Goal: Find specific page/section: Find specific page/section

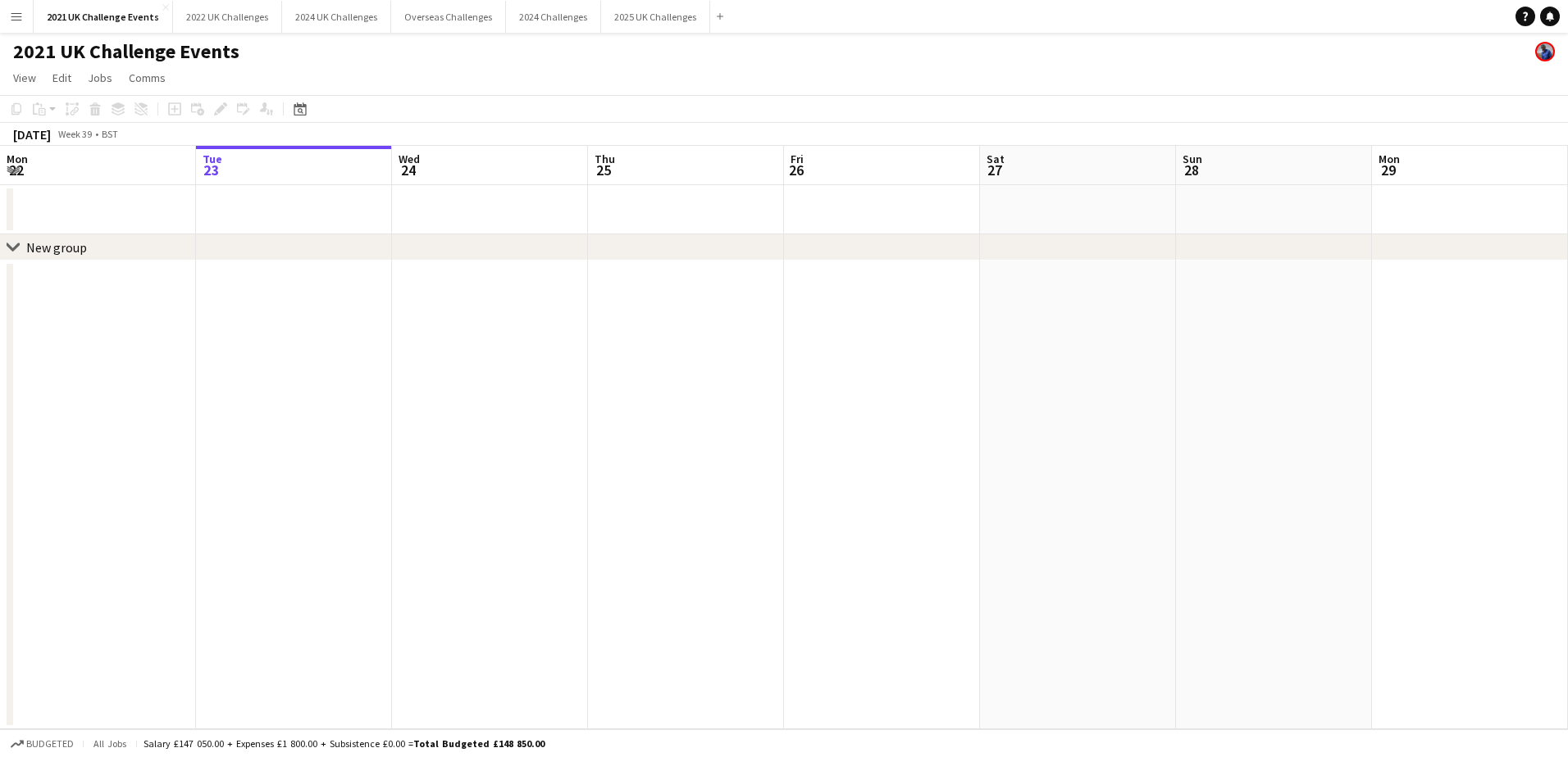
click at [17, 15] on app-icon "Menu" at bounding box center [16, 16] width 14 height 14
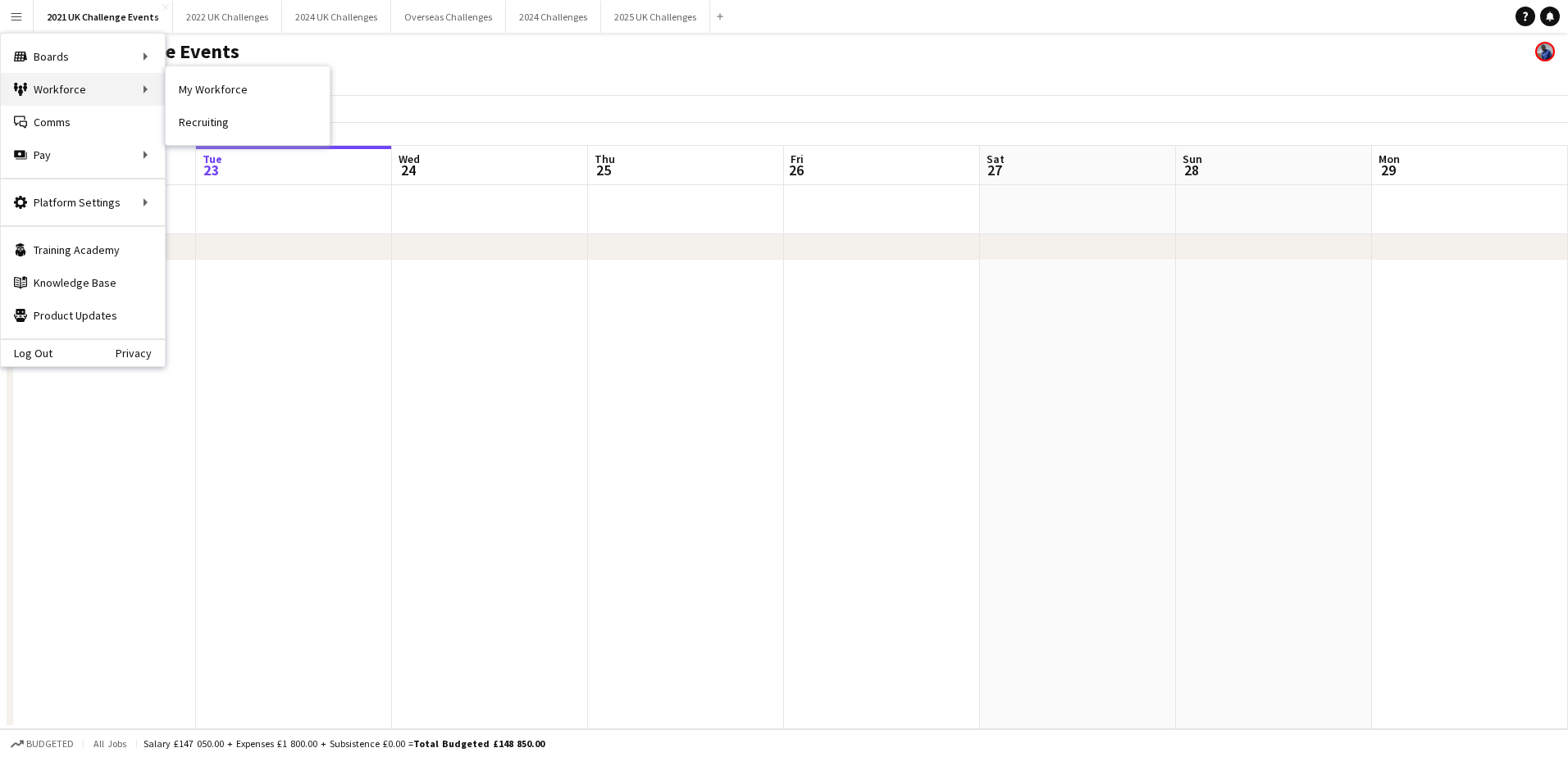
click at [46, 90] on div "Workforce Workforce" at bounding box center [83, 90] width 164 height 33
click at [213, 93] on link "My Workforce" at bounding box center [247, 90] width 164 height 33
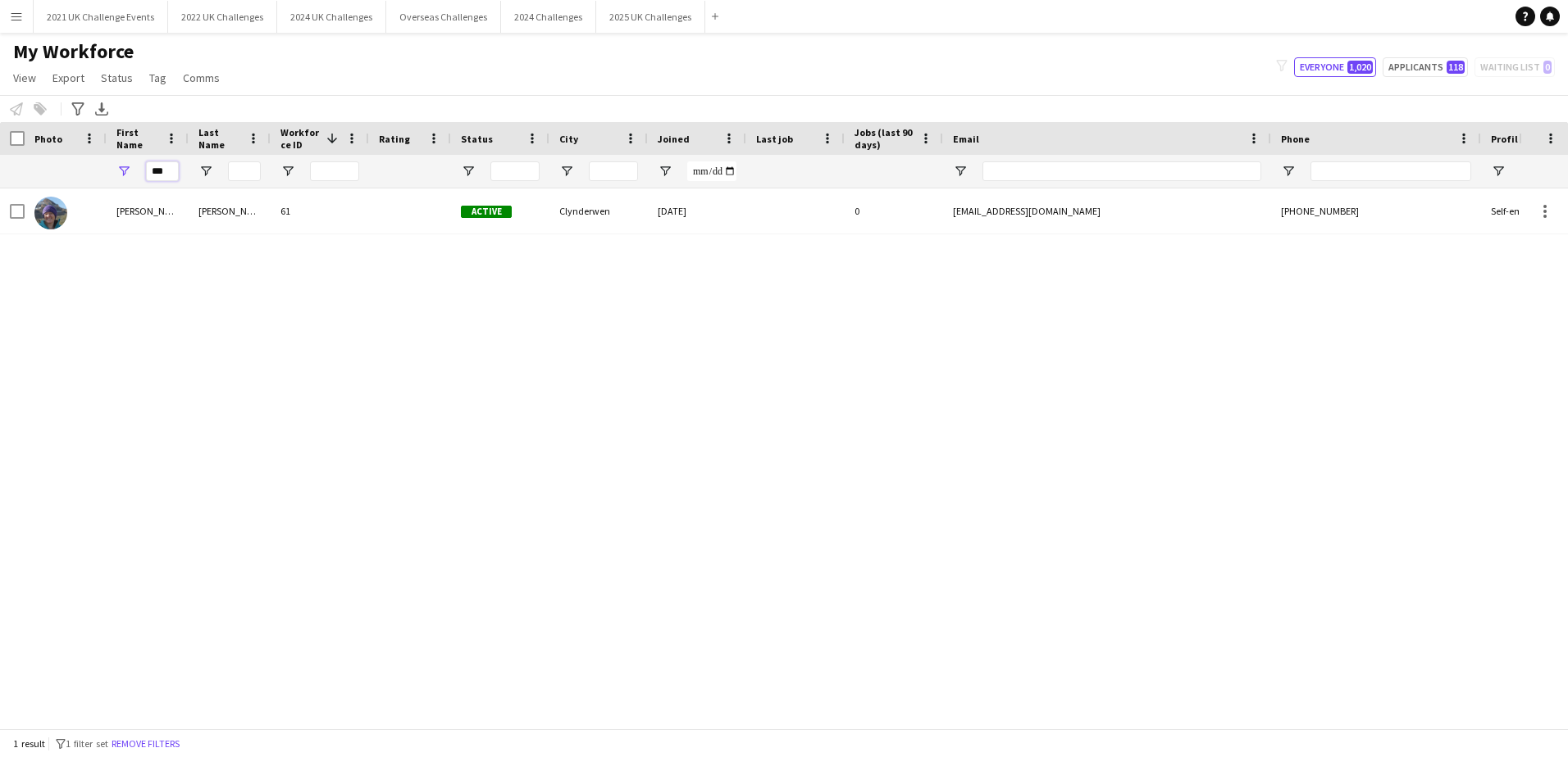
drag, startPoint x: 175, startPoint y: 171, endPoint x: 88, endPoint y: 159, distance: 87.8
click at [88, 159] on div "***" at bounding box center [876, 171] width 1753 height 33
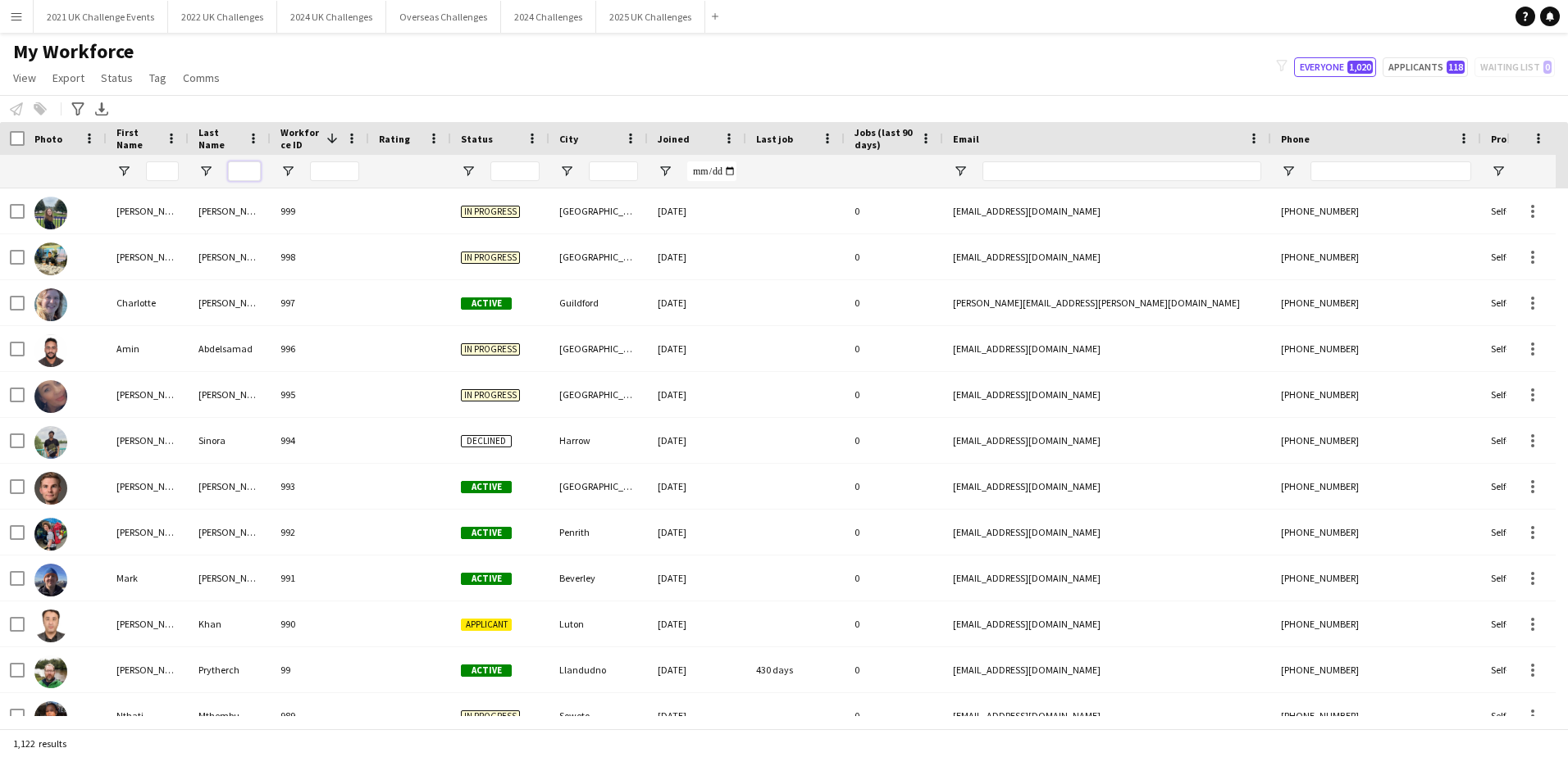
click at [236, 173] on input "Last Name Filter Input" at bounding box center [244, 171] width 33 height 19
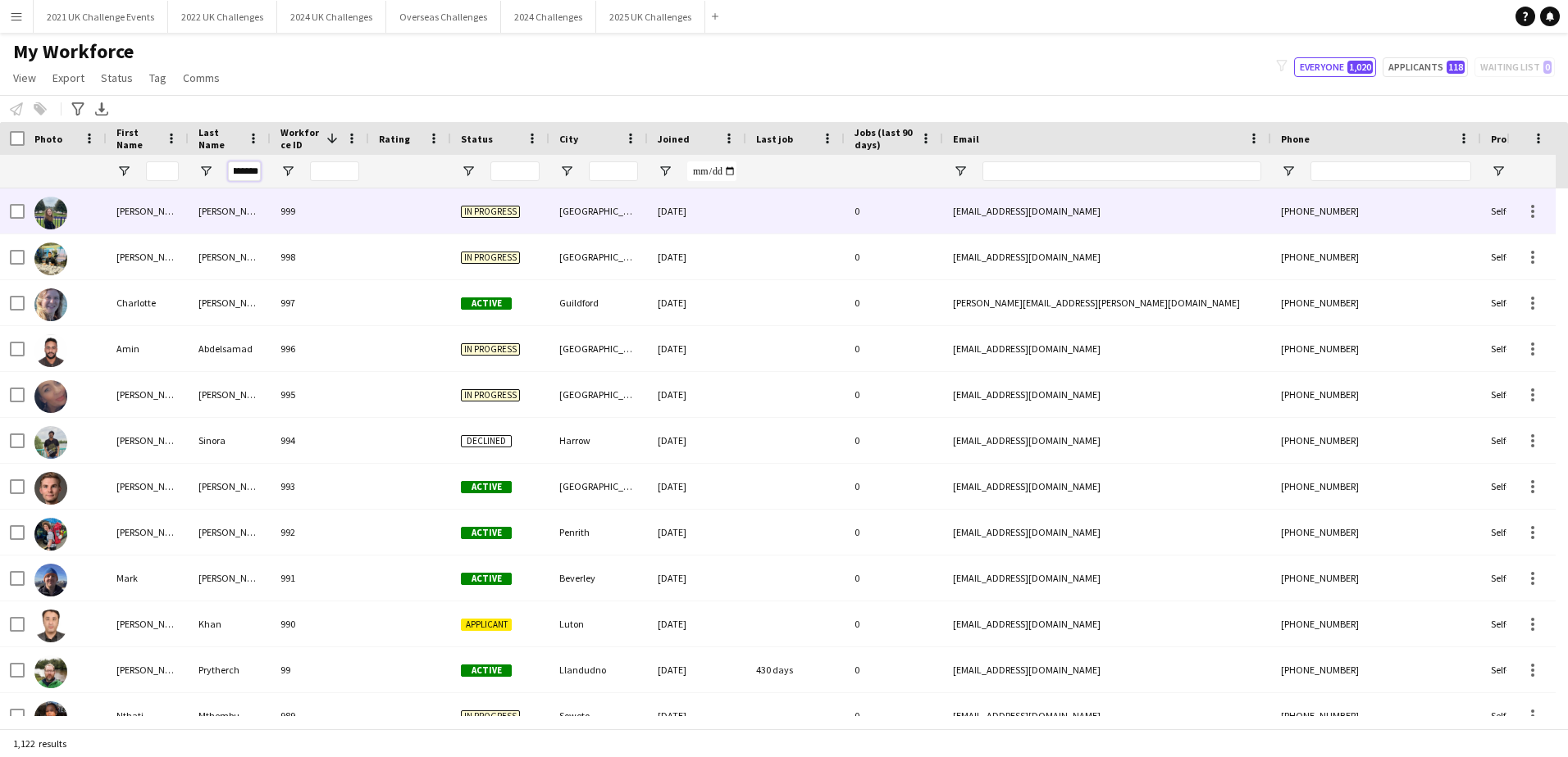
scroll to position [0, 14]
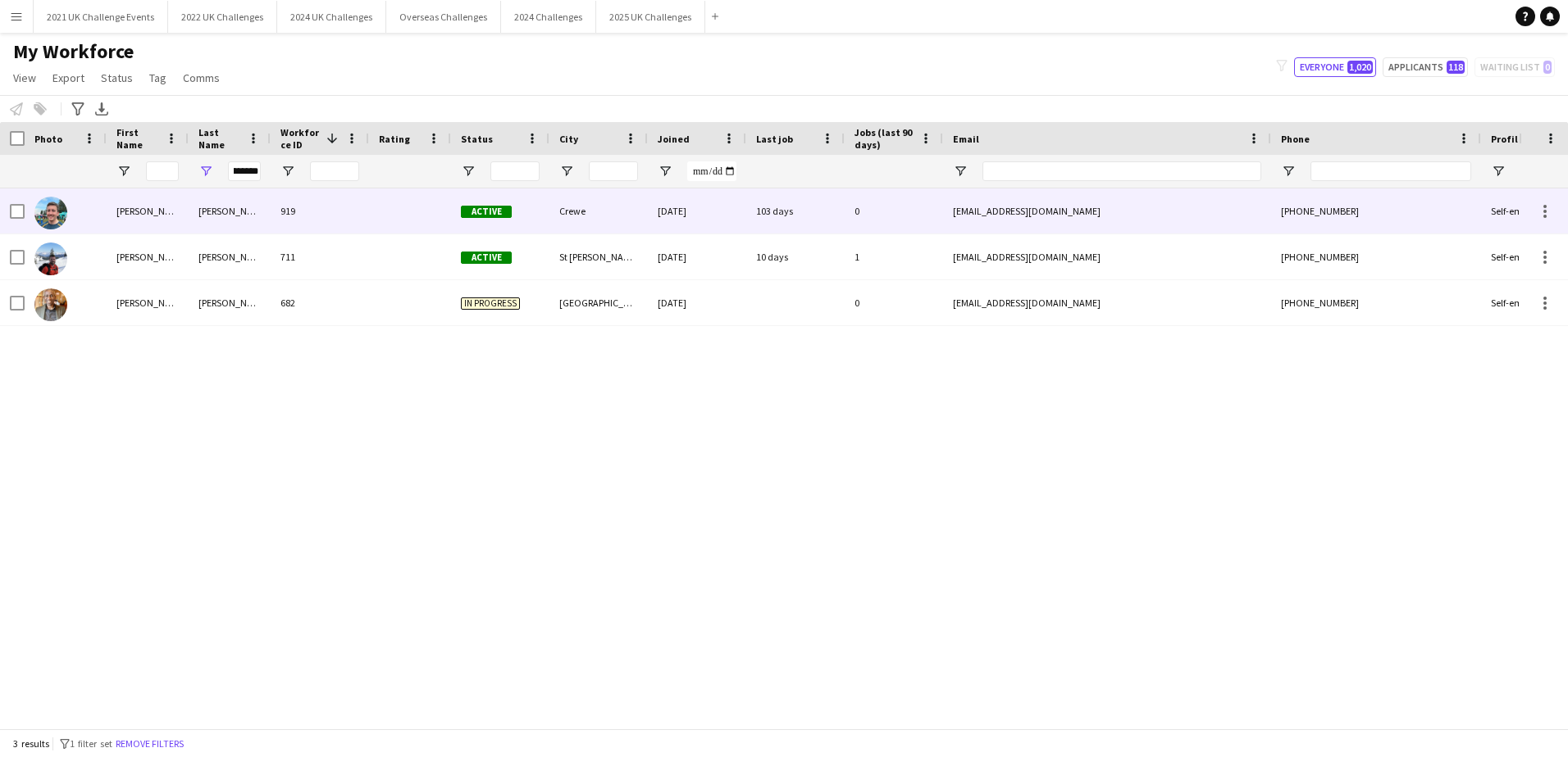
click at [215, 212] on div "[PERSON_NAME]" at bounding box center [229, 210] width 82 height 45
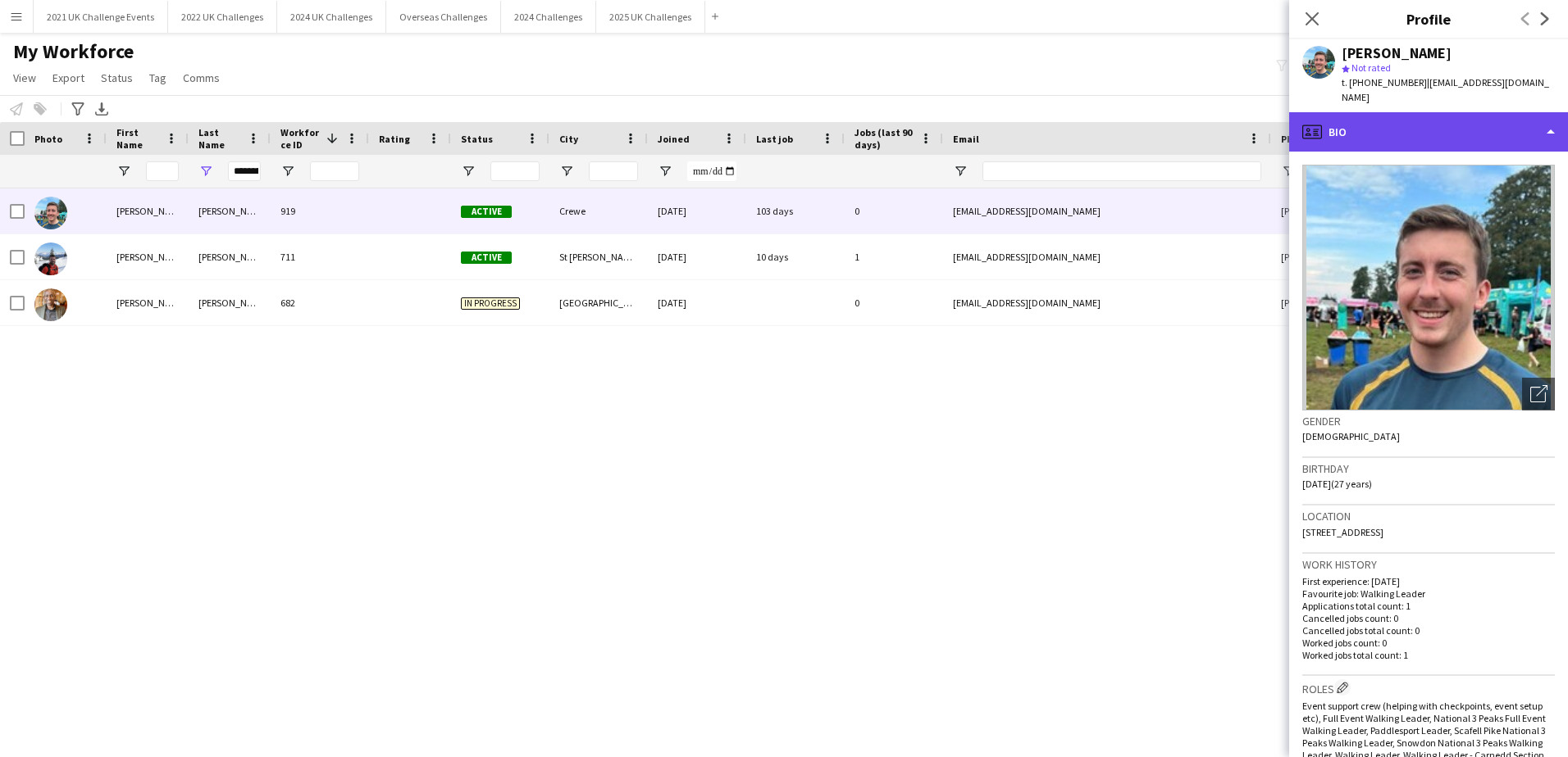
click at [1465, 112] on div "profile Bio" at bounding box center [1428, 131] width 279 height 40
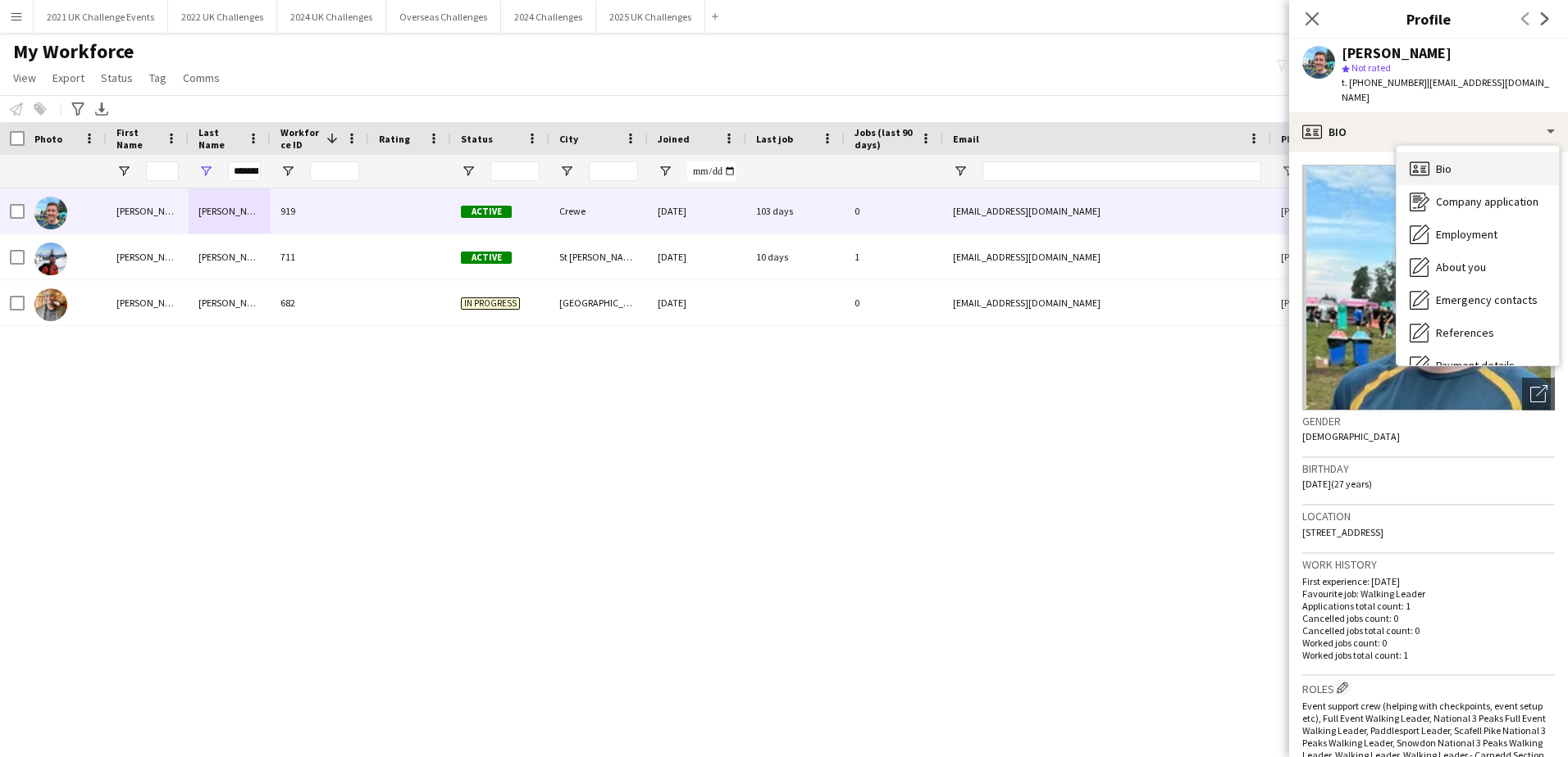
click at [1465, 156] on div "Bio Bio" at bounding box center [1477, 169] width 162 height 33
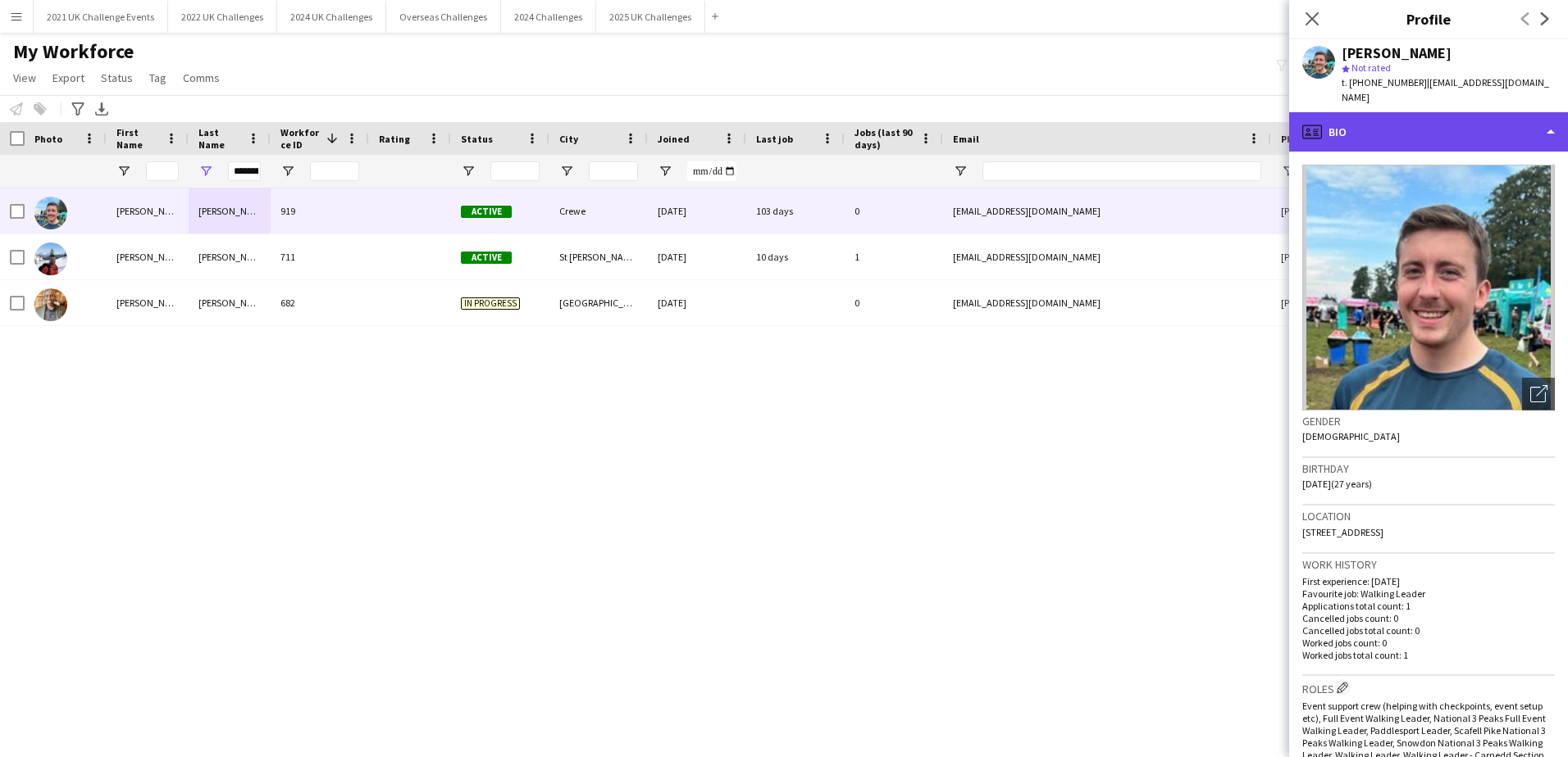
click at [1457, 123] on div "profile Bio" at bounding box center [1428, 131] width 279 height 40
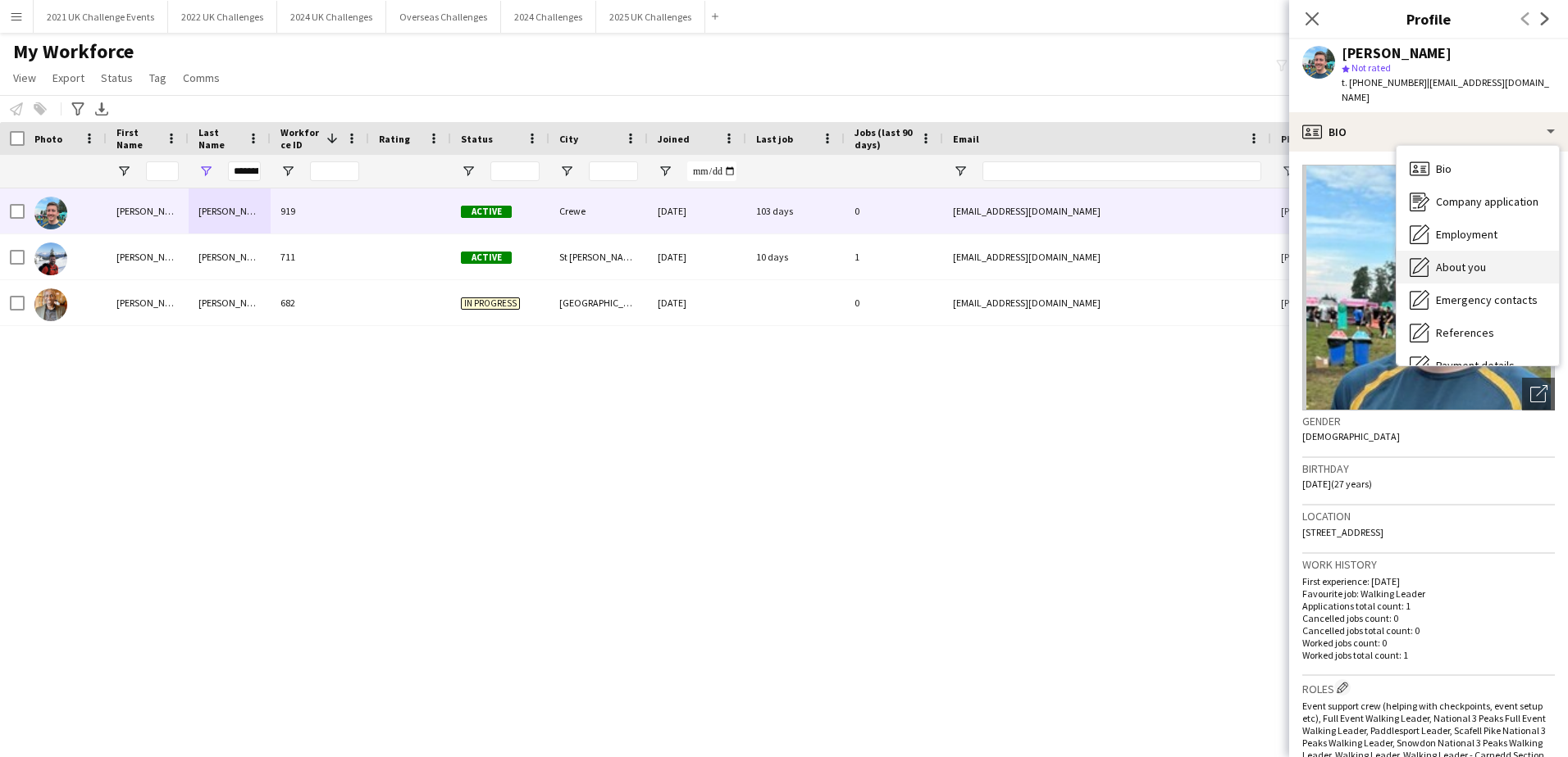
click at [1491, 251] on div "About you About you" at bounding box center [1477, 267] width 162 height 33
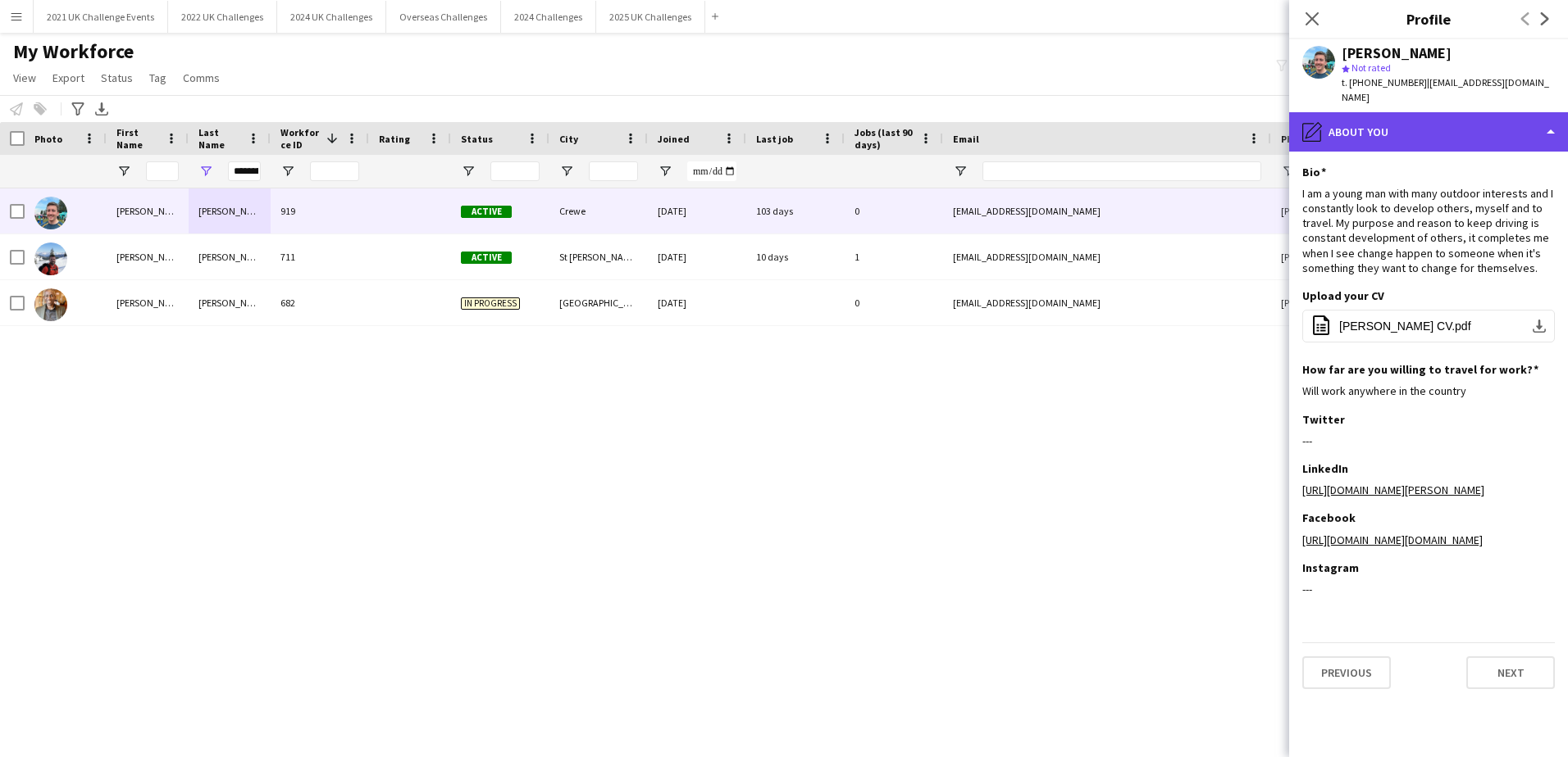
click at [1495, 114] on div "pencil4 About you" at bounding box center [1428, 131] width 279 height 40
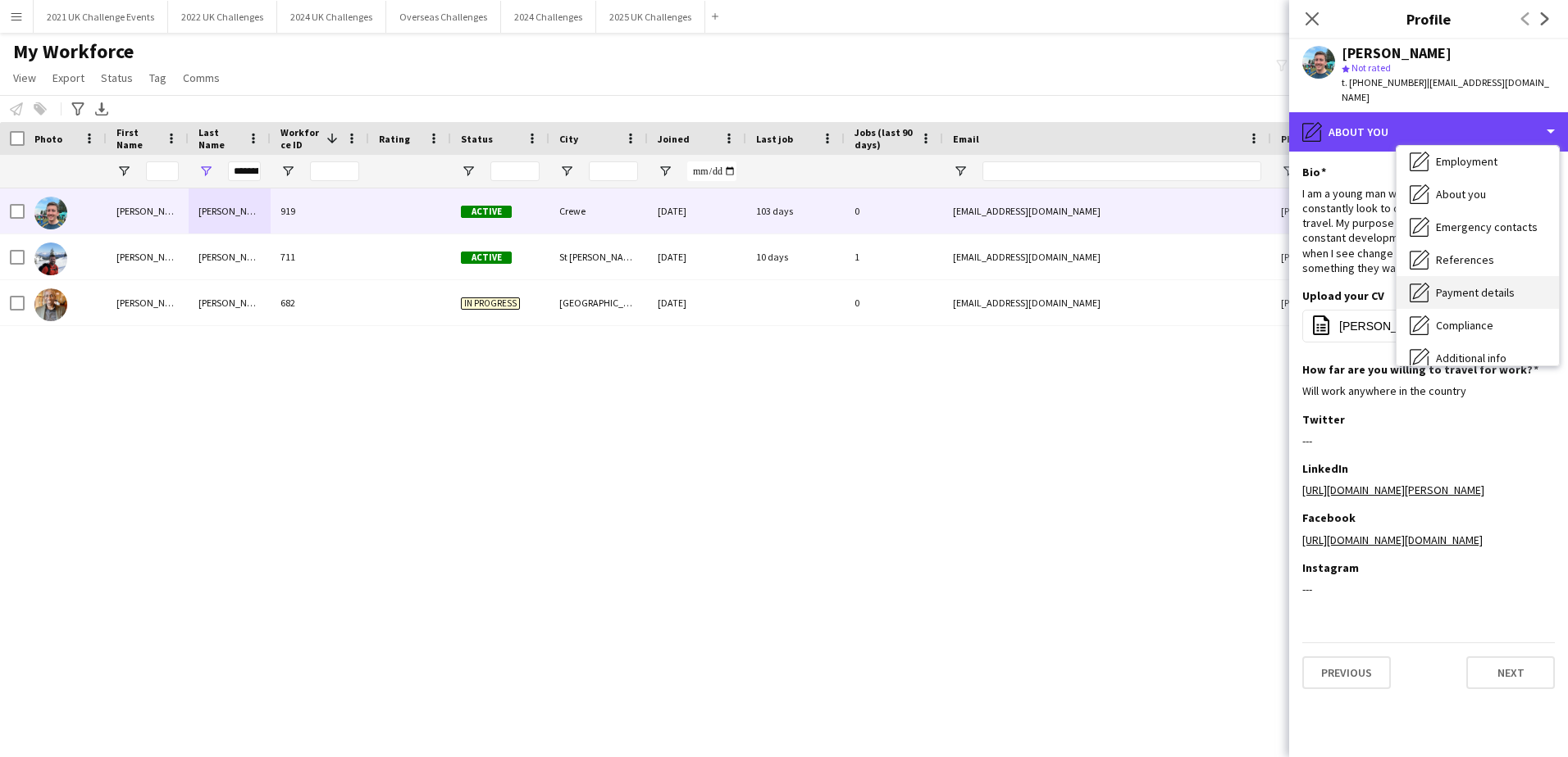
scroll to position [186, 0]
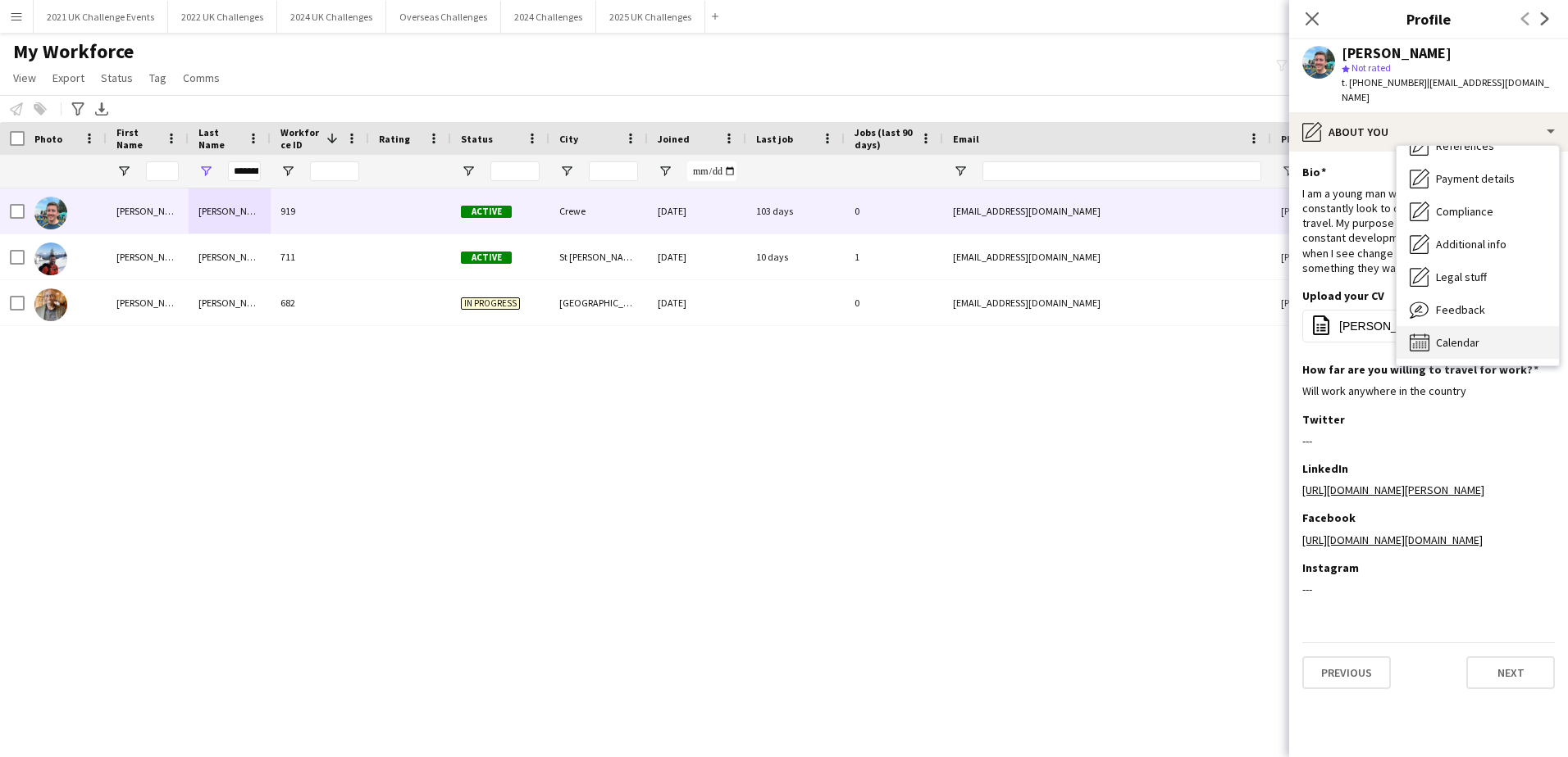
click at [1493, 327] on div "Calendar Calendar" at bounding box center [1477, 343] width 162 height 33
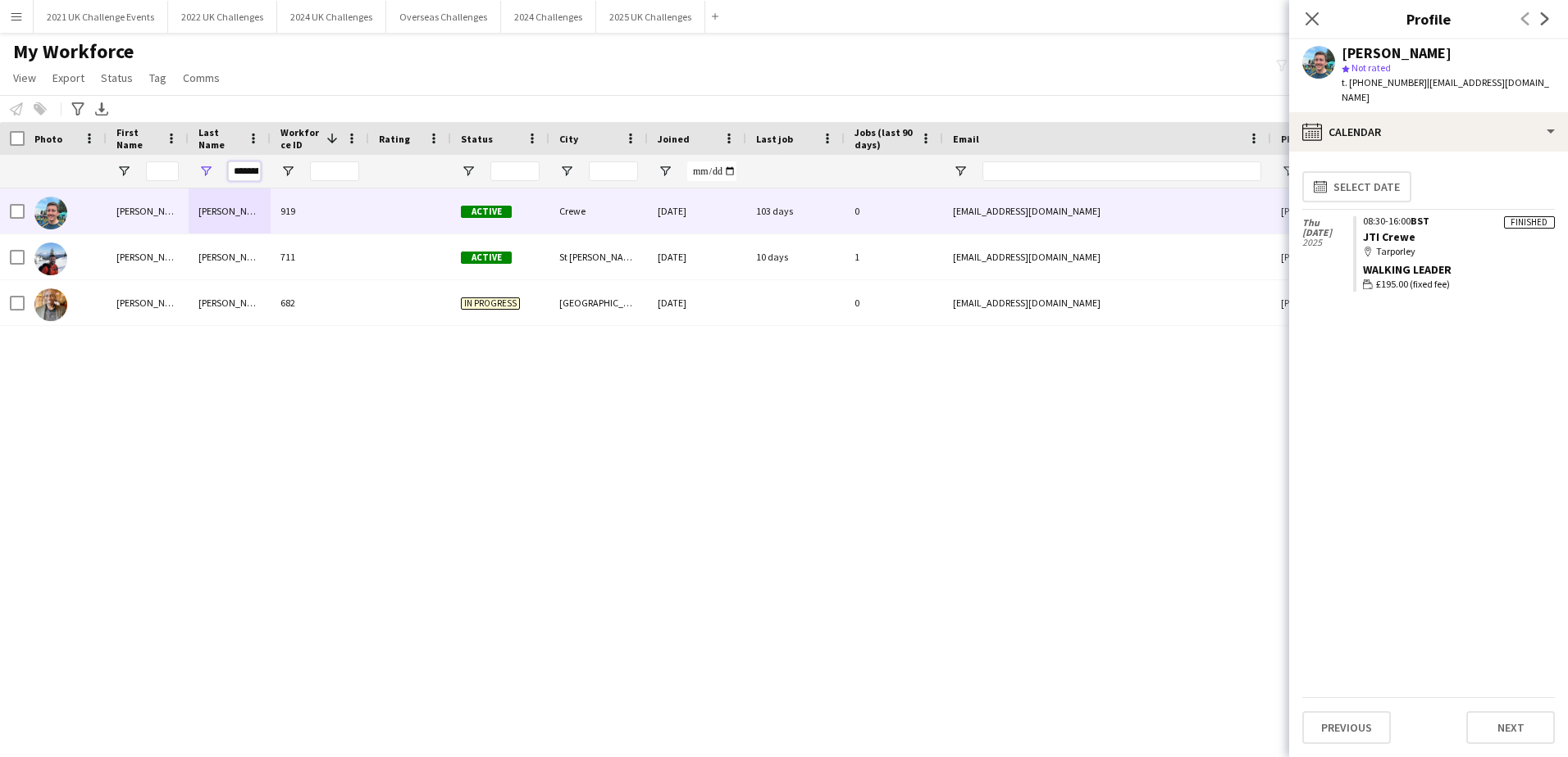
scroll to position [0, 14]
drag, startPoint x: 235, startPoint y: 171, endPoint x: 328, endPoint y: 176, distance: 93.1
click at [328, 176] on div "********" at bounding box center [876, 171] width 1753 height 33
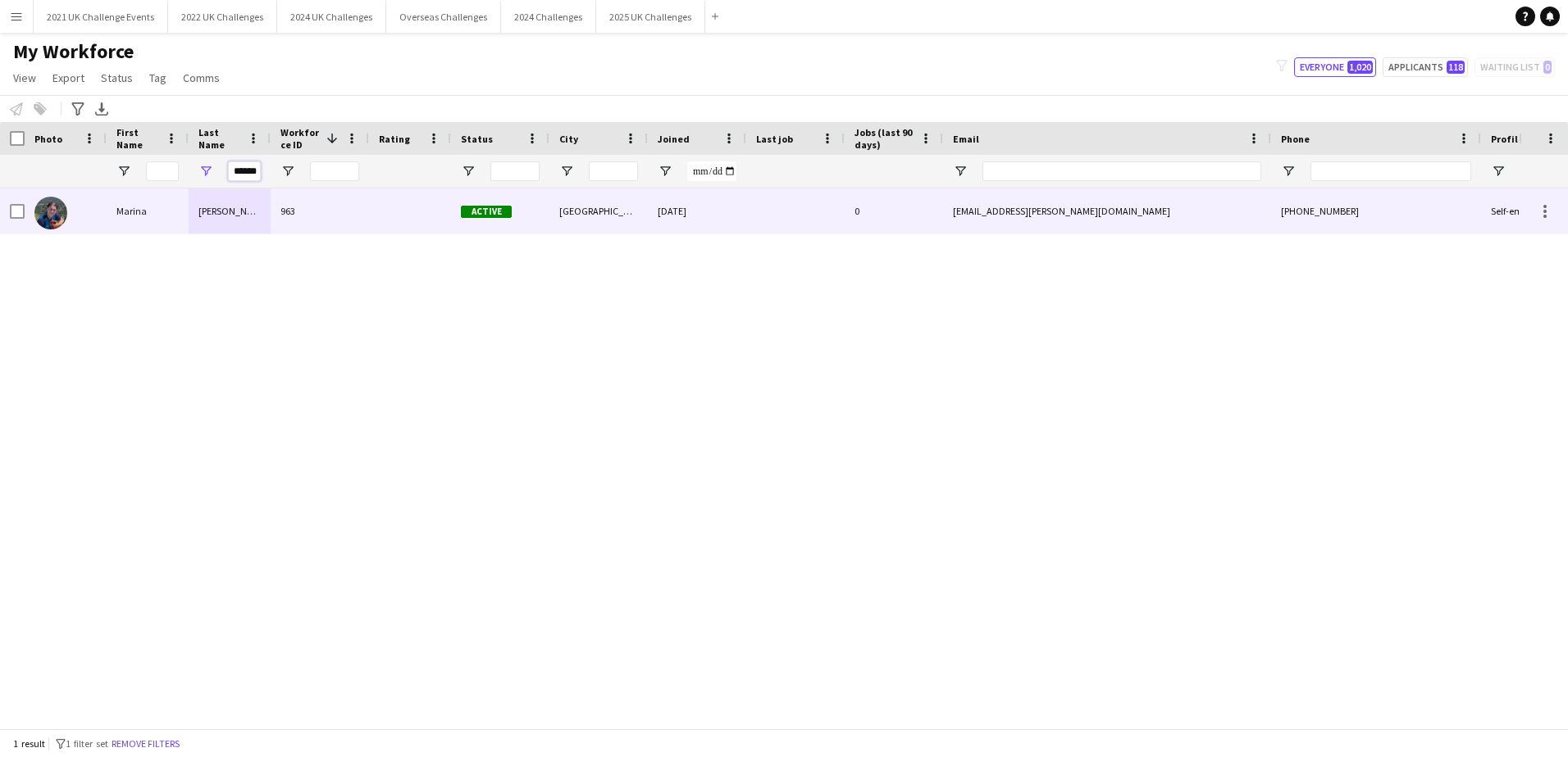
type input "******"
click at [143, 214] on div "Marina" at bounding box center [147, 210] width 82 height 45
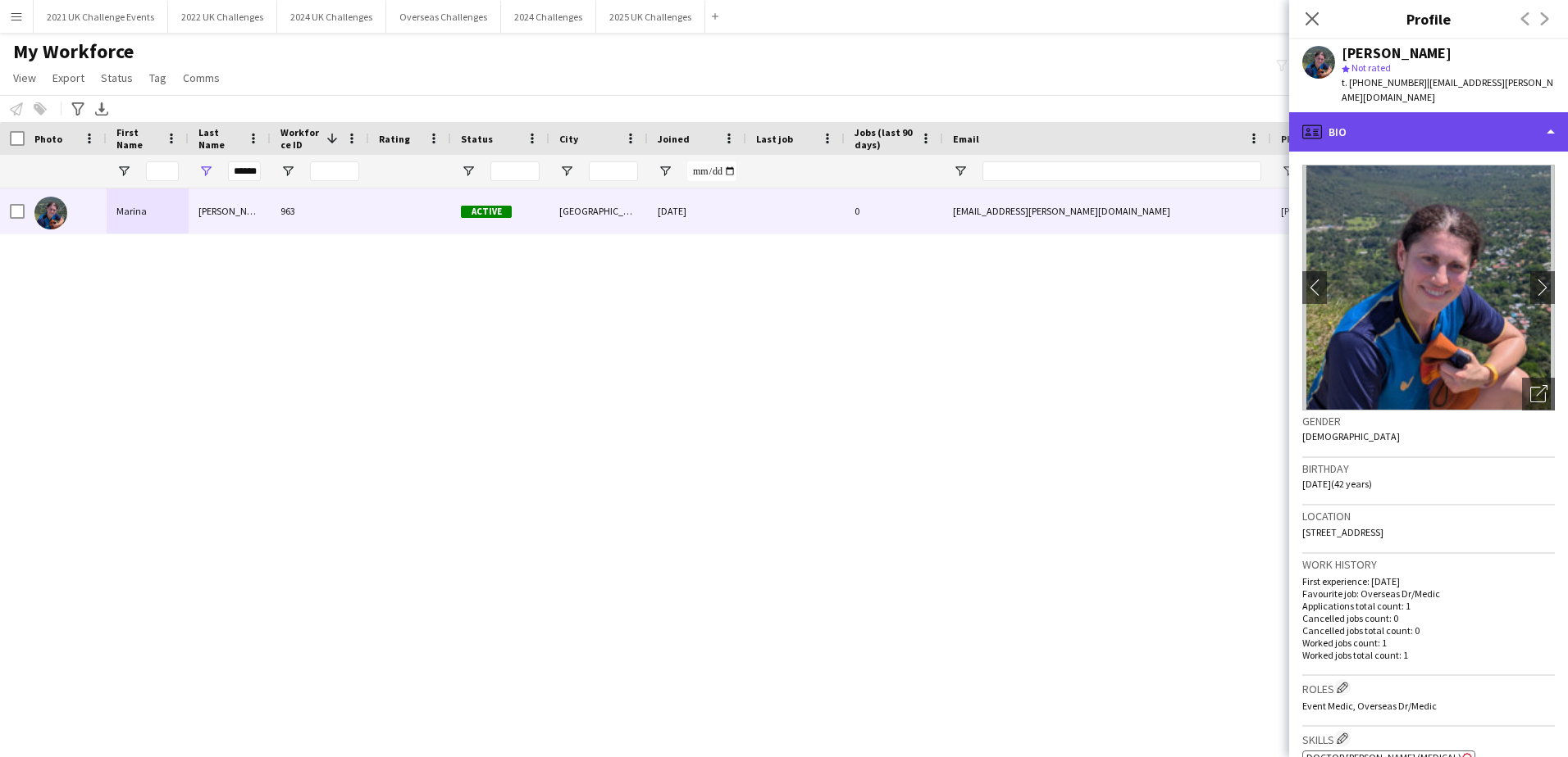
click at [1454, 119] on div "profile Bio" at bounding box center [1428, 131] width 279 height 40
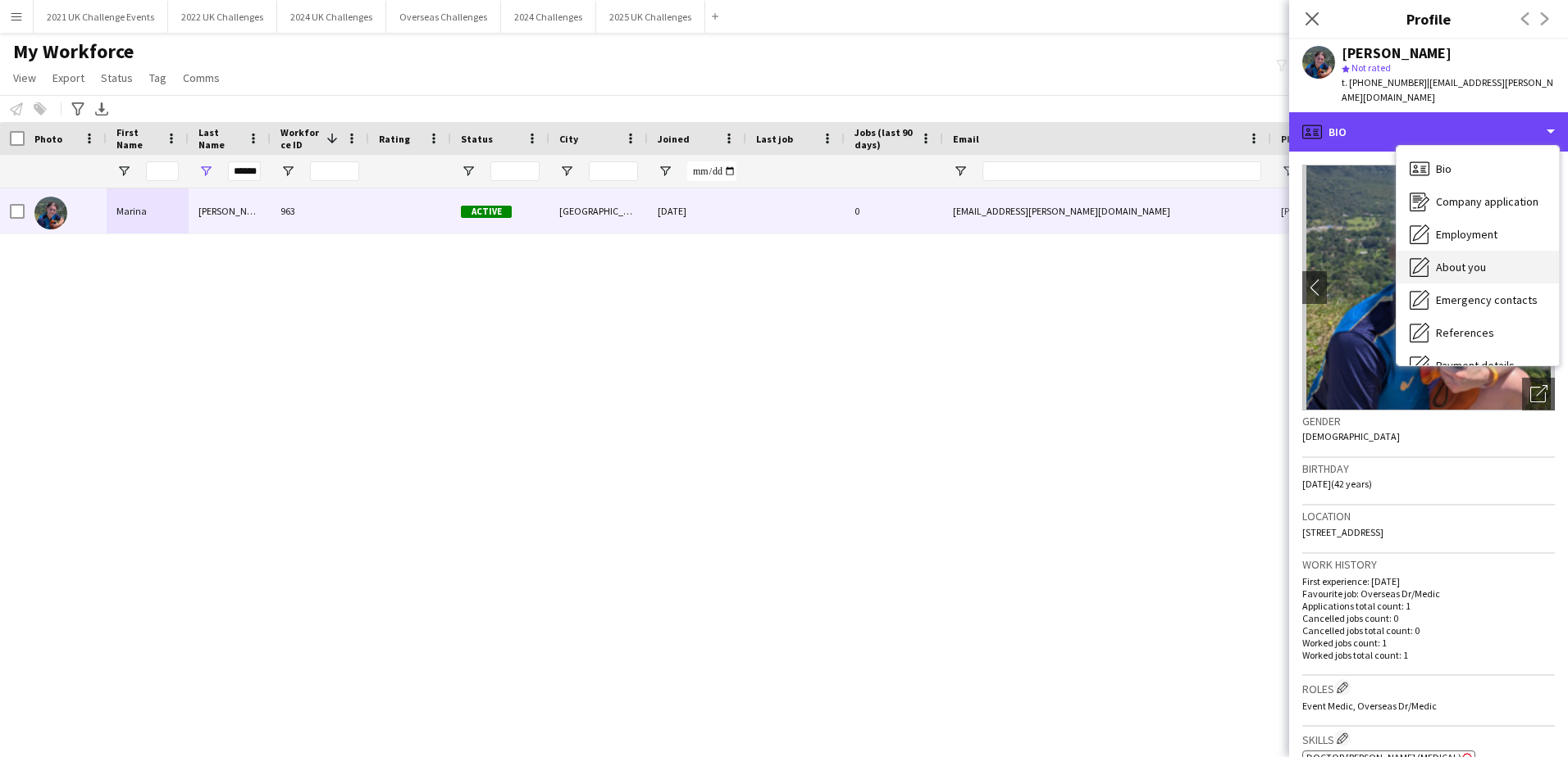
scroll to position [186, 0]
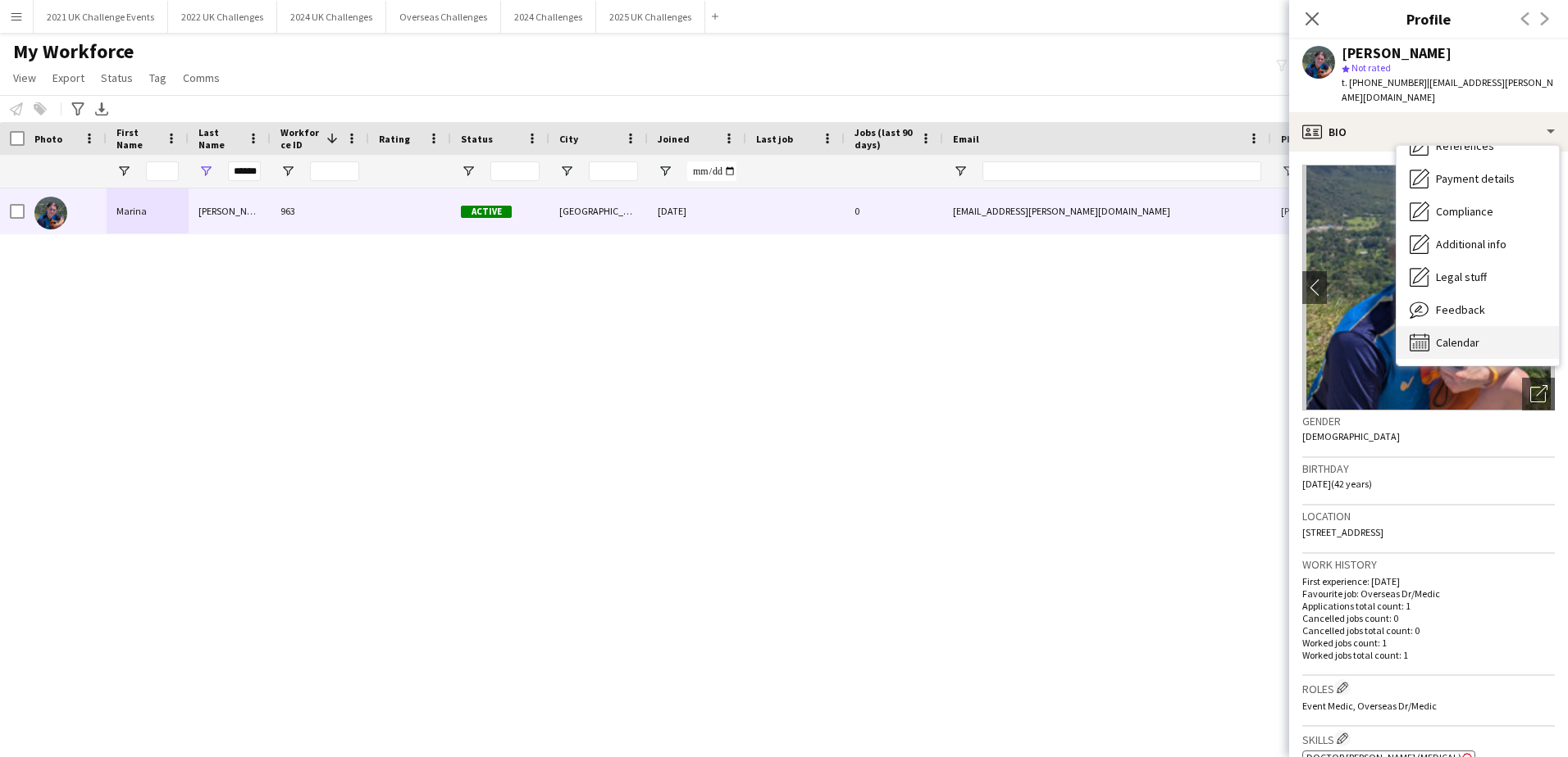
click at [1487, 326] on div "Calendar Calendar" at bounding box center [1477, 343] width 162 height 33
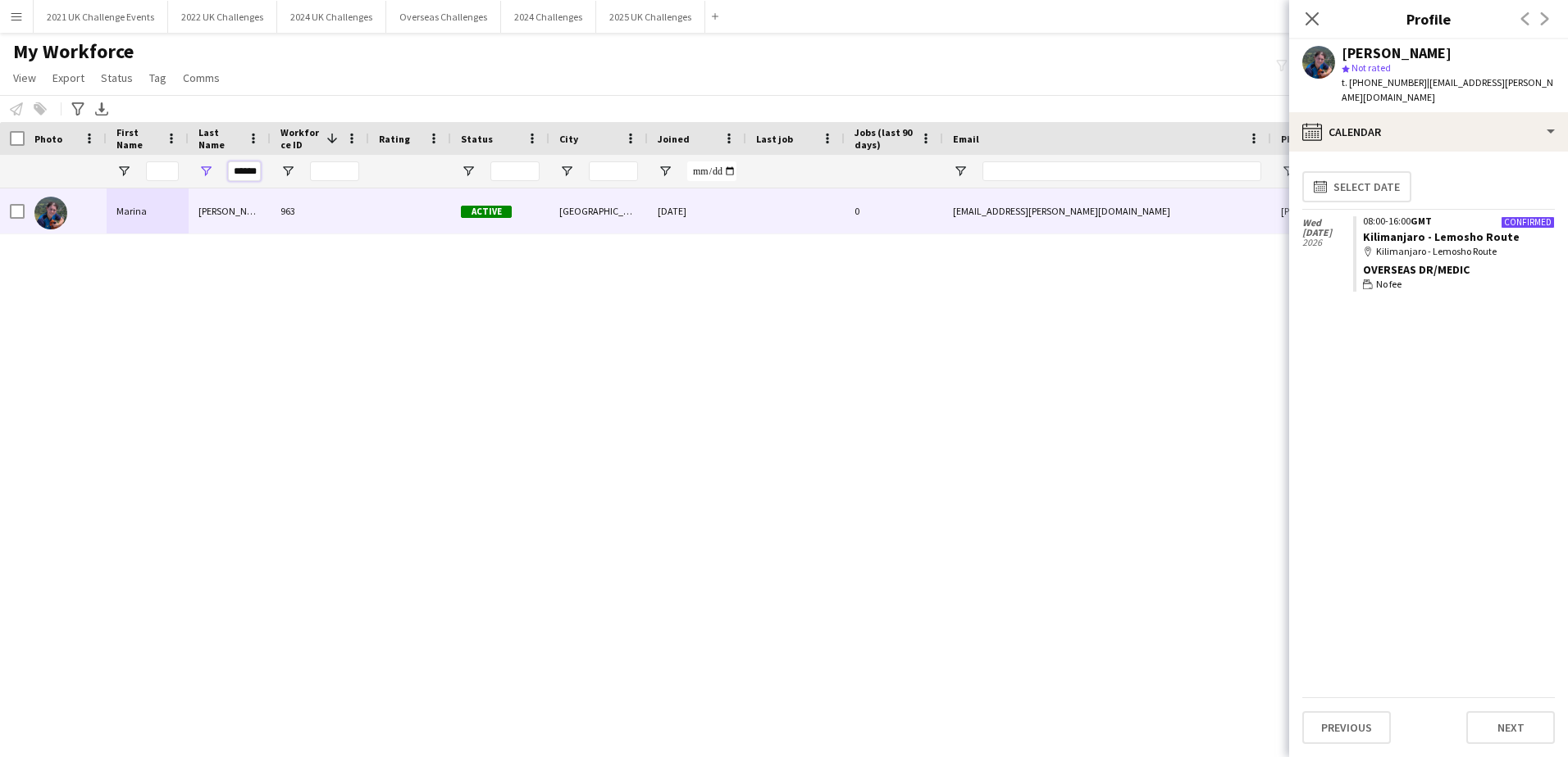
scroll to position [0, 5]
drag, startPoint x: 236, startPoint y: 172, endPoint x: 299, endPoint y: 173, distance: 63.0
click at [299, 173] on div "******" at bounding box center [876, 171] width 1753 height 33
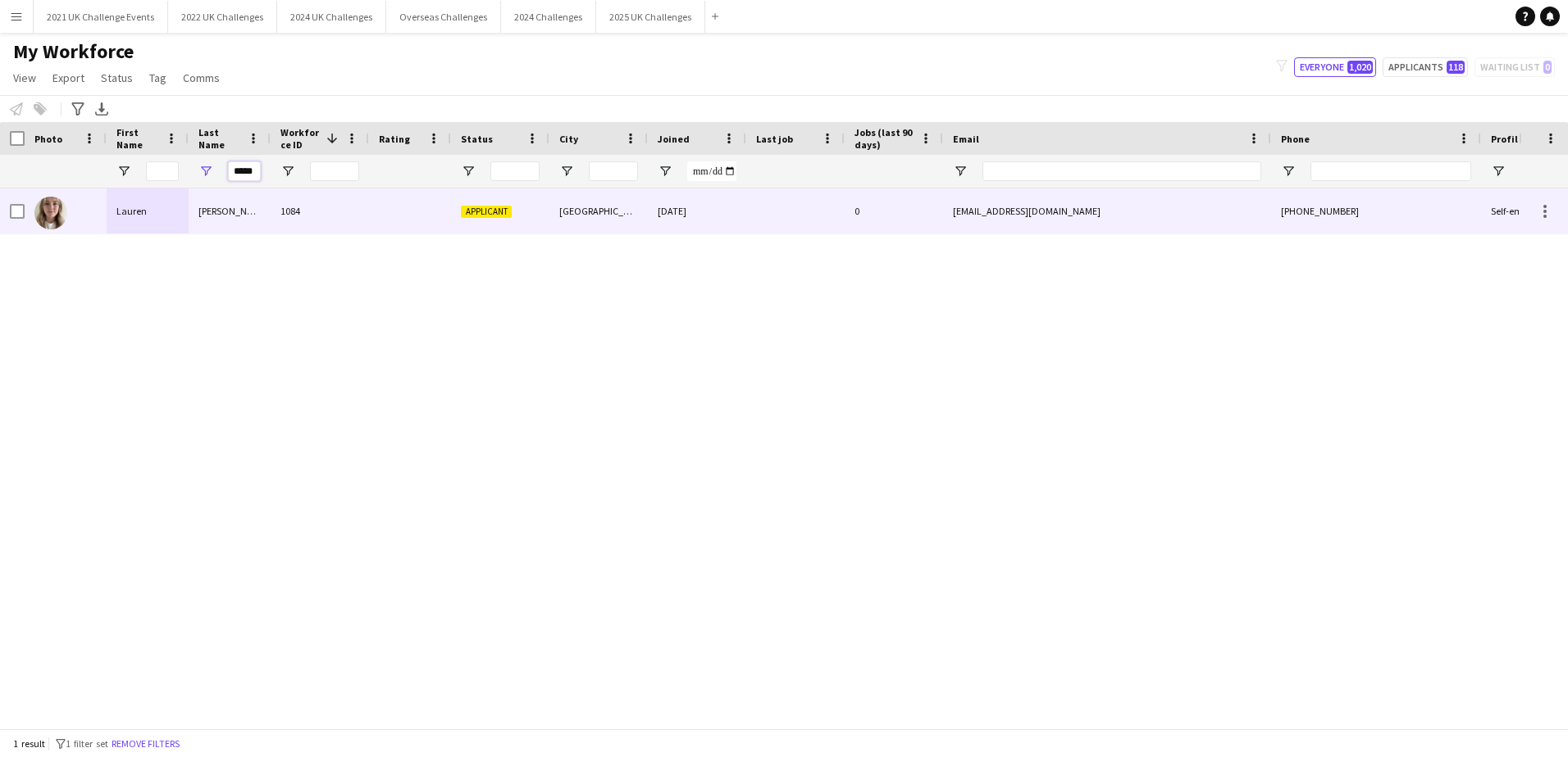
type input "*****"
click at [155, 216] on div "Lauren" at bounding box center [147, 210] width 82 height 45
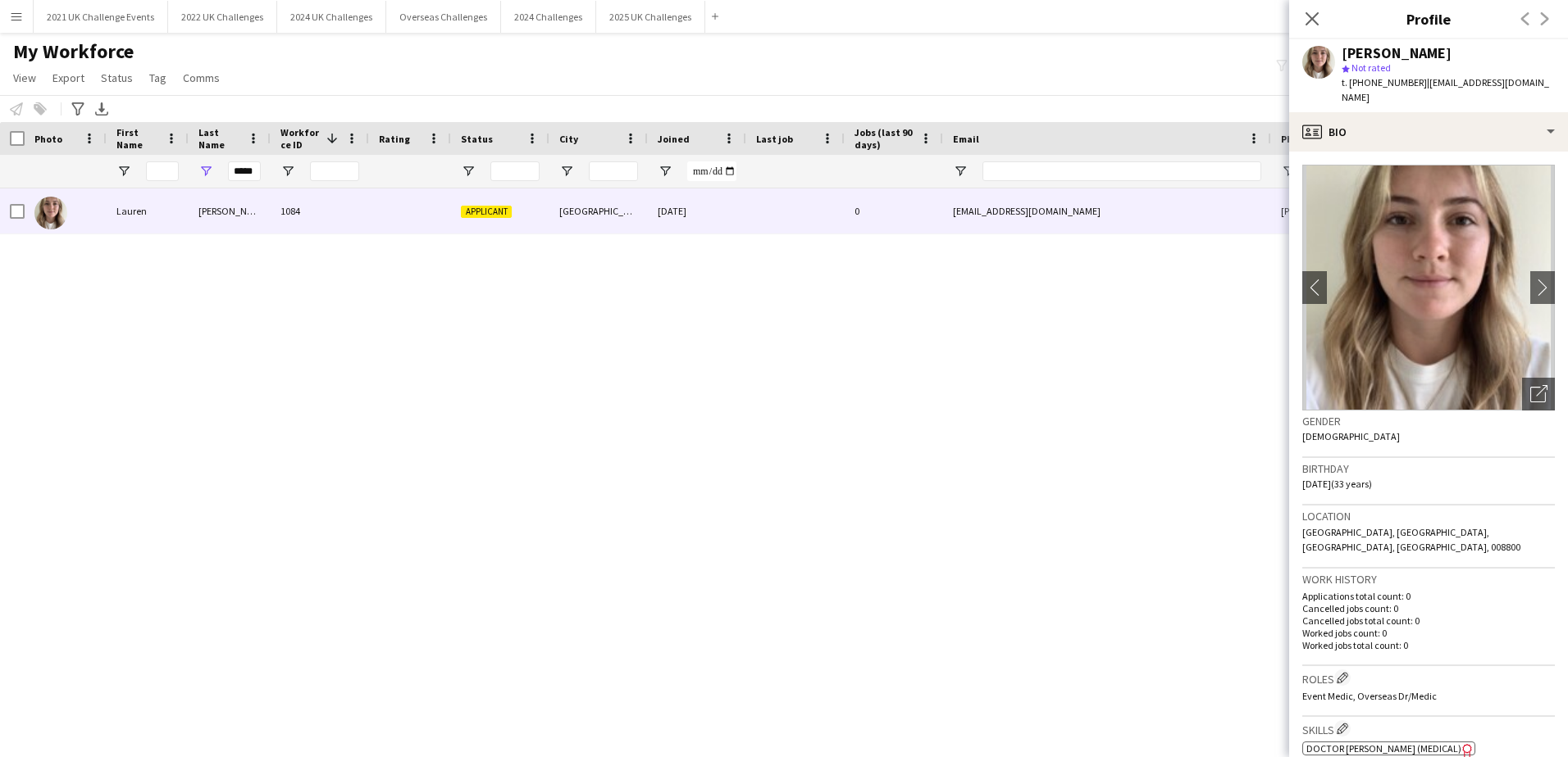
scroll to position [164, 0]
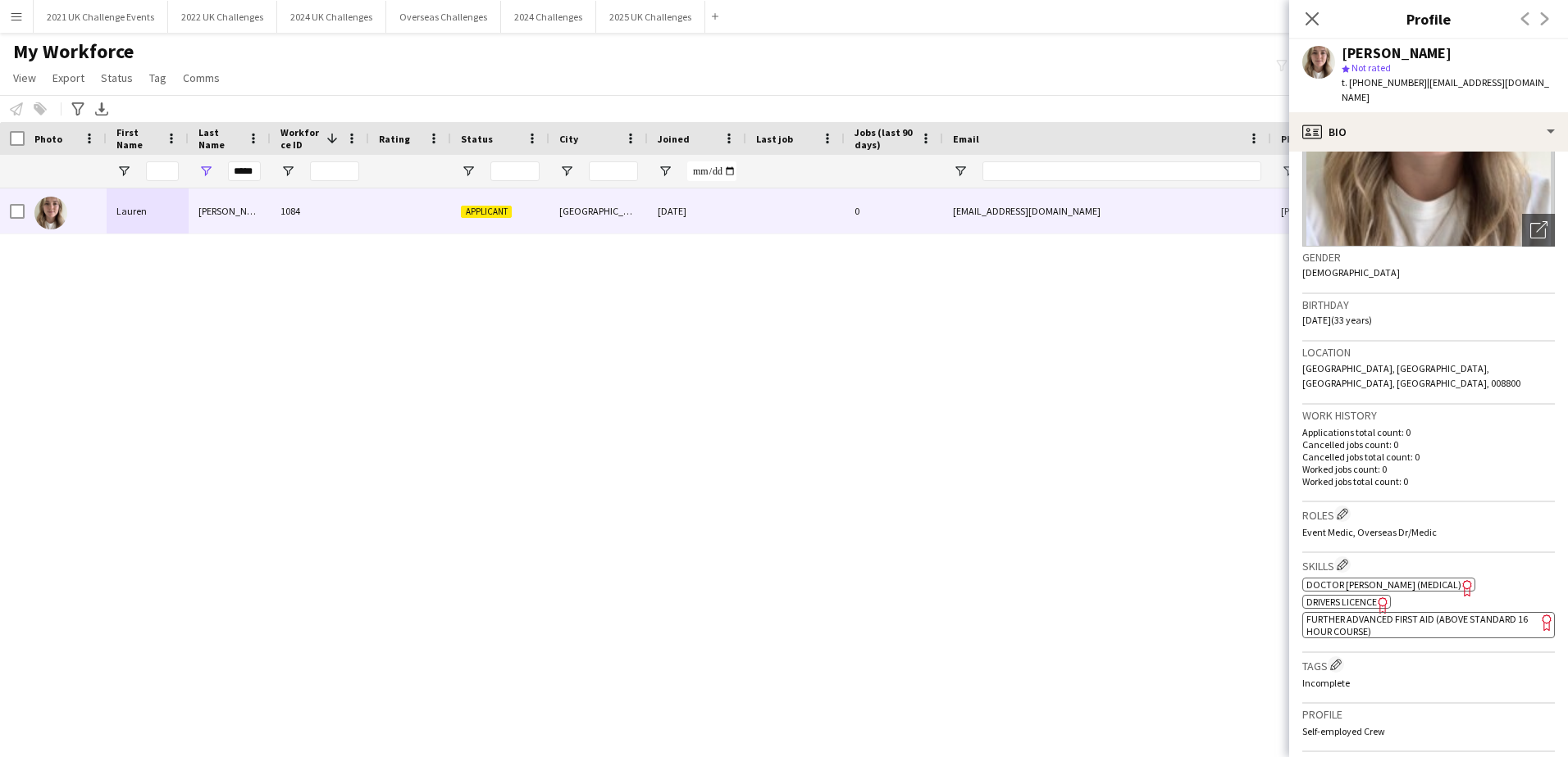
click at [1368, 578] on span "Doctor [PERSON_NAME] (Medical)" at bounding box center [1383, 584] width 155 height 13
